Goal: Task Accomplishment & Management: Use online tool/utility

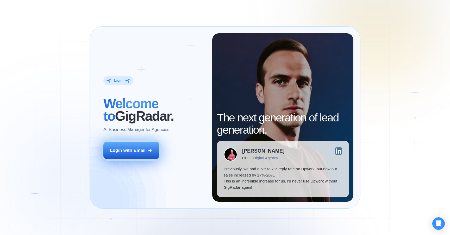
click at [133, 153] on div "Login with Email" at bounding box center [128, 151] width 36 height 6
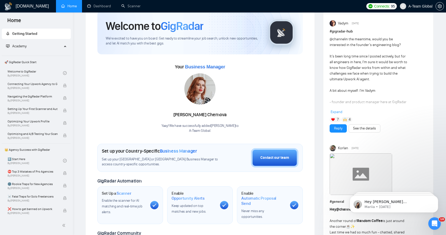
scroll to position [15, 0]
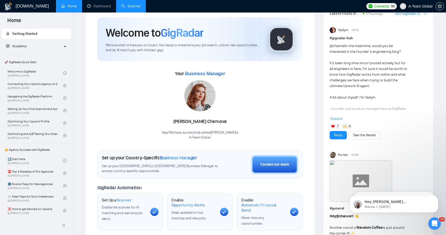
click at [132, 5] on link "Scanner" at bounding box center [130, 6] width 19 height 4
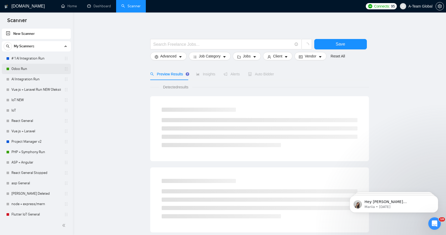
click at [24, 68] on link "Odoo Run" at bounding box center [35, 69] width 49 height 10
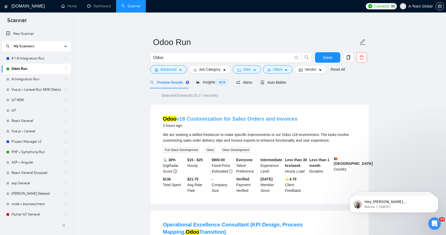
click at [264, 117] on link "Odoo v18 Customization for Sales Orders and Invoices" at bounding box center [230, 119] width 135 height 6
click at [244, 85] on div "Alerts" at bounding box center [244, 83] width 16 height 6
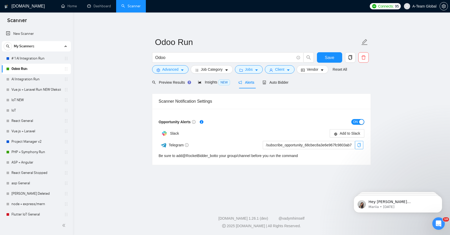
click at [359, 145] on icon "copy" at bounding box center [359, 145] width 4 height 4
